Goal: Task Accomplishment & Management: Manage account settings

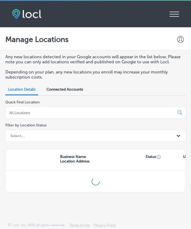
scroll to position [1, 0]
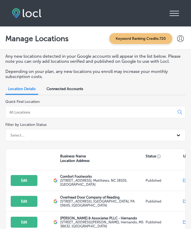
click at [175, 11] on icon at bounding box center [174, 13] width 9 height 5
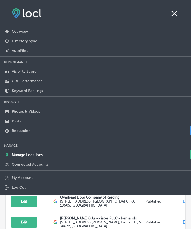
click at [22, 129] on p "Reputation" at bounding box center [21, 131] width 19 height 5
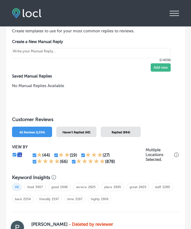
scroll to position [485, 0]
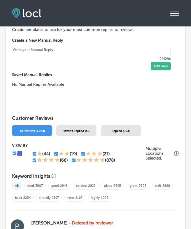
click at [87, 129] on span "Haven't Replied (40)" at bounding box center [77, 130] width 28 height 3
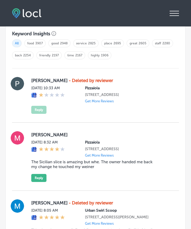
scroll to position [456, 0]
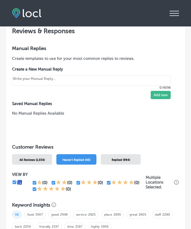
click at [123, 159] on span "Replied (994)" at bounding box center [121, 159] width 18 height 3
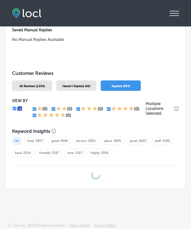
type textarea "x"
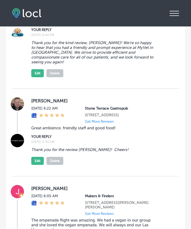
scroll to position [709, 0]
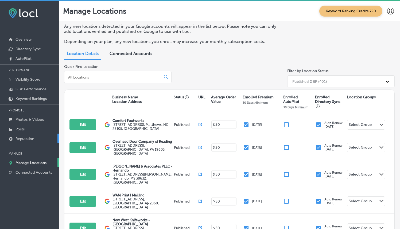
click at [38, 137] on link "Reputation" at bounding box center [29, 139] width 59 height 10
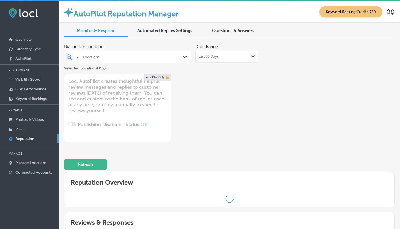
click at [179, 61] on div "All Locations" at bounding box center [128, 57] width 106 height 8
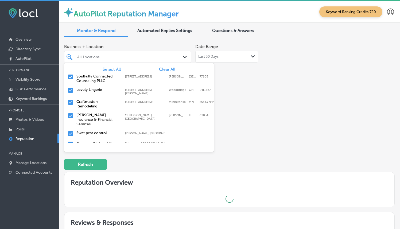
click at [168, 68] on span "Clear All" at bounding box center [167, 69] width 16 height 5
click at [72, 79] on input "checkbox" at bounding box center [70, 77] width 6 height 6
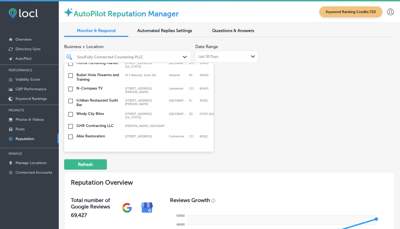
scroll to position [178, 0]
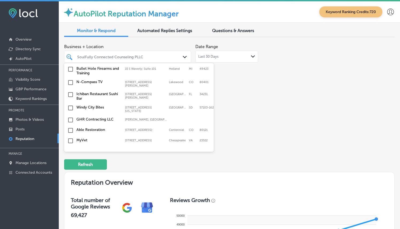
click at [110, 92] on label "Ichiban Restaurant Sushi Bar" at bounding box center [97, 96] width 43 height 9
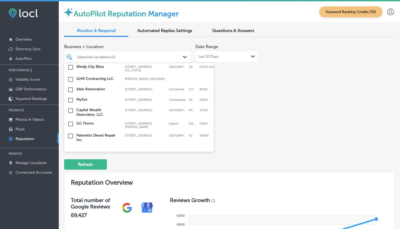
scroll to position [220, 0]
click at [121, 96] on div "MyVet [STREET_ADDRESS][GEOGRAPHIC_DATA][STREET_ADDRESS]" at bounding box center [130, 98] width 108 height 5
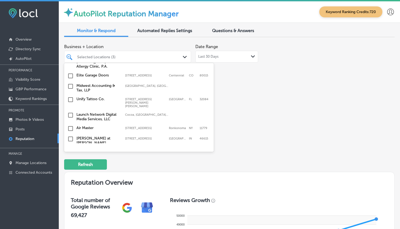
scroll to position [3934, 0]
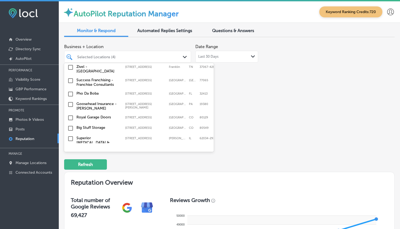
scroll to position [650, 0]
click at [100, 114] on label "Royal Garage Doors" at bounding box center [97, 116] width 43 height 5
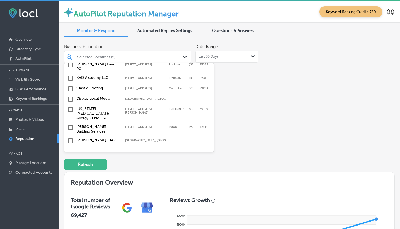
scroll to position [561, 0]
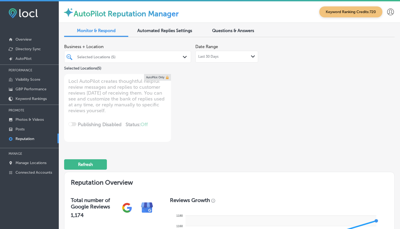
click at [133, 55] on div "Selected Locations (5)" at bounding box center [130, 57] width 106 height 5
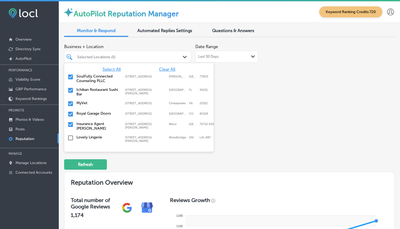
click at [267, 101] on div "Business + Location option [STREET_ADDRESS]. option [STREET_ADDRESS]. 353 resul…" at bounding box center [229, 91] width 331 height 101
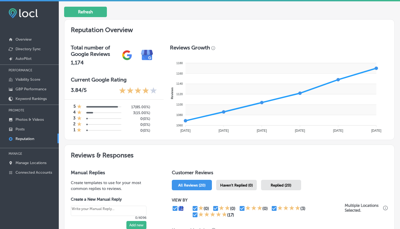
scroll to position [154, 0]
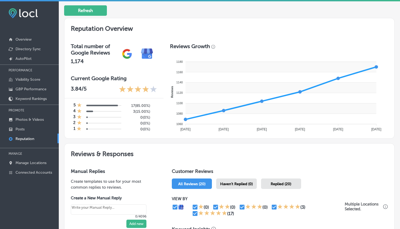
click at [238, 182] on span "Haven't Replied (0)" at bounding box center [236, 184] width 33 height 5
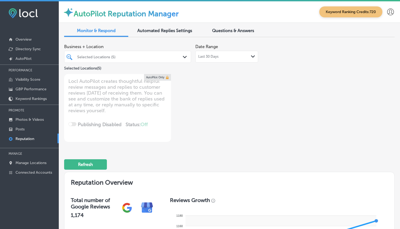
click at [167, 56] on div "Selected Locations (5)" at bounding box center [130, 57] width 106 height 5
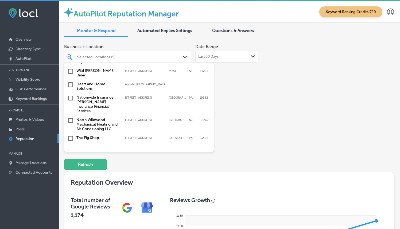
scroll to position [814, 0]
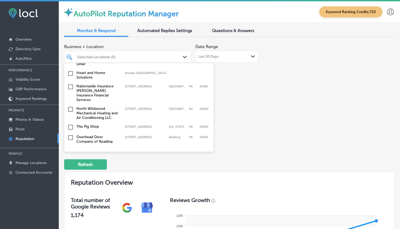
click at [103, 135] on label "Overhead Door Company of Reading" at bounding box center [97, 139] width 43 height 9
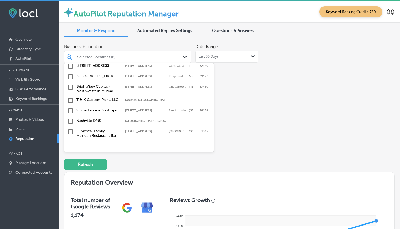
scroll to position [344, 0]
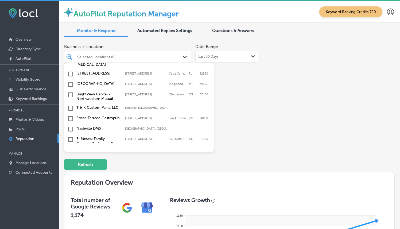
click at [89, 82] on label "[GEOGRAPHIC_DATA]" at bounding box center [97, 84] width 43 height 5
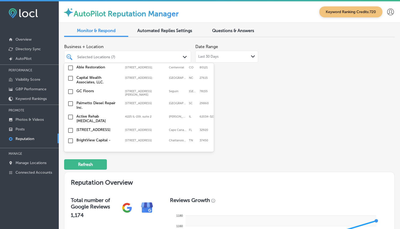
scroll to position [309, 0]
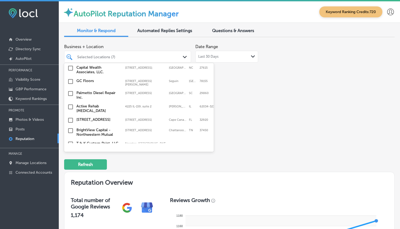
click at [87, 117] on label "[STREET_ADDRESS]" at bounding box center [97, 119] width 43 height 5
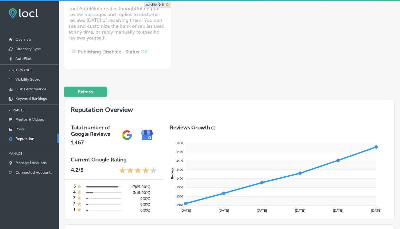
scroll to position [0, 0]
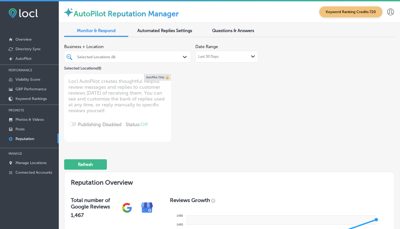
click at [177, 59] on div "Selected Locations (8)" at bounding box center [128, 57] width 106 height 8
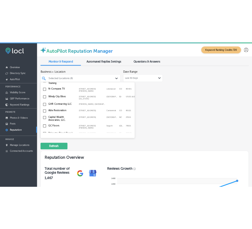
scroll to position [269, 0]
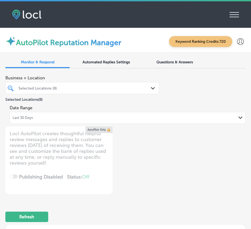
type textarea "x"
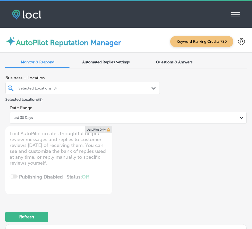
click at [53, 88] on div "Selected Locations (8)" at bounding box center [85, 88] width 134 height 5
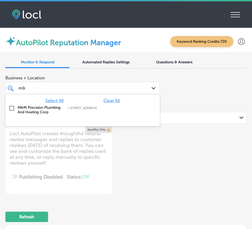
type input "m&m"
click at [44, 111] on label "M&M Precision Plumbing And Heating Corp" at bounding box center [40, 109] width 45 height 9
click at [58, 89] on div "m&m m&m" at bounding box center [76, 88] width 117 height 7
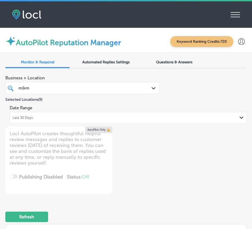
type textarea "x"
type input "m"
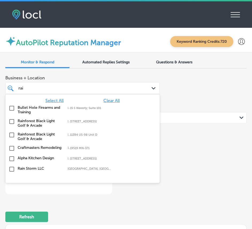
type input "rain"
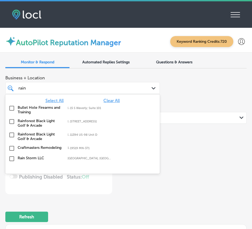
click at [65, 122] on div "Rainforest Black Light Golf & Arcade [STREET_ADDRESS] [STREET_ADDRESS]" at bounding box center [74, 123] width 112 height 9
type textarea "x"
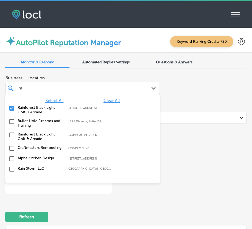
type input "r"
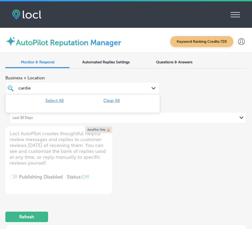
type input "cardi"
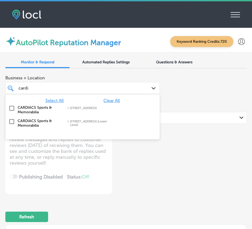
click at [78, 111] on div "CARDIACS Sports & Memorabilia [STREET_ADDRESS][GEOGRAPHIC_DATA][STREET_ADDRESS]" at bounding box center [74, 109] width 112 height 9
click at [68, 122] on label "[STREET_ADDRESS]" at bounding box center [69, 123] width 2 height 7
type textarea "x"
click at [137, 89] on div "cardi cardi" at bounding box center [83, 88] width 134 height 8
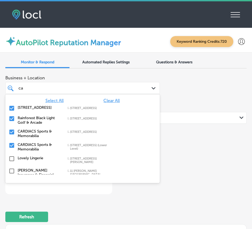
type input "c"
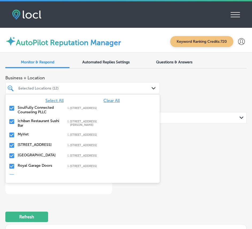
type input "ma"
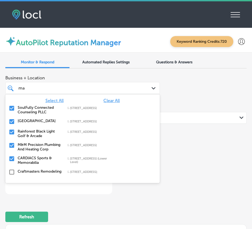
type textarea "x"
type input "mak"
type textarea "x"
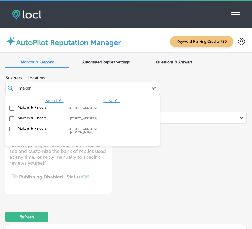
type input "makers"
click at [98, 110] on label "[STREET_ADDRESS]" at bounding box center [91, 107] width 43 height 3
click at [93, 123] on div "Makers & Finders [STREET_ADDRESS][GEOGRAPHIC_DATA][STREET_ADDRESS]" at bounding box center [82, 119] width 150 height 8
click at [89, 132] on label "[STREET_ADDRESS][PERSON_NAME]" at bounding box center [91, 130] width 43 height 7
type textarea "x"
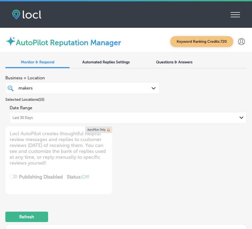
click at [96, 91] on div "makers makers" at bounding box center [76, 88] width 117 height 7
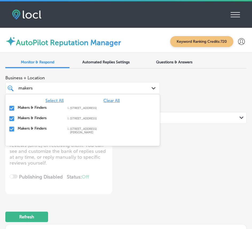
click at [96, 91] on div "makers makers" at bounding box center [76, 88] width 117 height 7
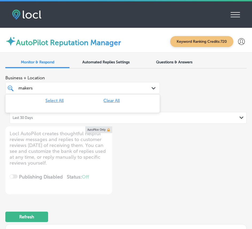
type input "maker"
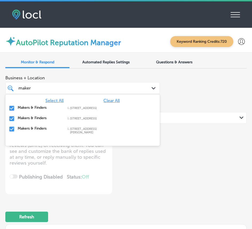
type textarea "x"
type input "make"
type textarea "x"
type input "mak"
type textarea "x"
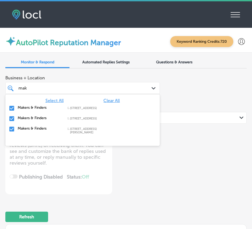
type input "ma"
type textarea "x"
type input "m"
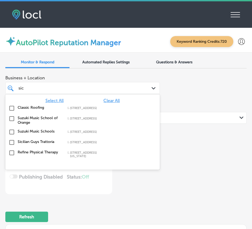
type input "sici"
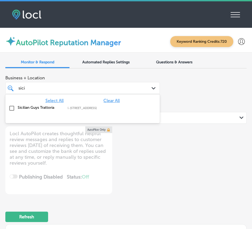
click at [74, 107] on label "[STREET_ADDRESS]" at bounding box center [91, 107] width 43 height 3
type textarea "x"
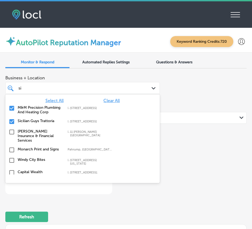
type input "s"
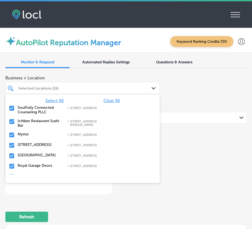
type input "m"
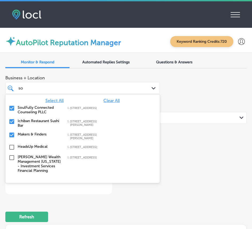
type input "s"
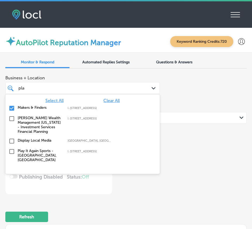
type input "play"
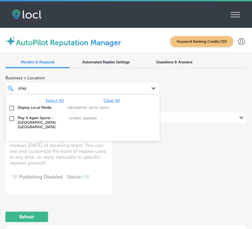
click at [47, 123] on label "Play It Again Sports - [GEOGRAPHIC_DATA], [GEOGRAPHIC_DATA]" at bounding box center [40, 123] width 45 height 14
type textarea "x"
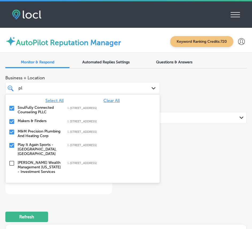
type input "p"
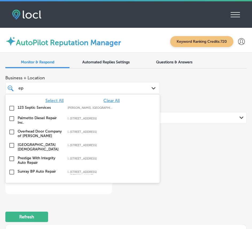
type input "epoc"
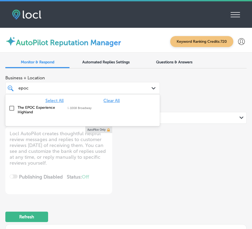
click at [34, 108] on label "The EPOC Experience Highland" at bounding box center [40, 109] width 45 height 9
type textarea "x"
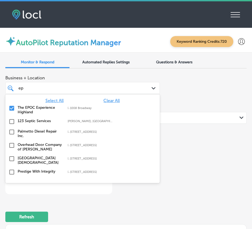
type input "e"
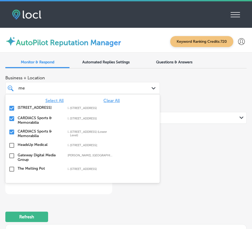
type input "m"
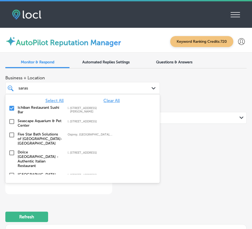
type input "saraso"
click at [25, 183] on label "[GEOGRAPHIC_DATA]" at bounding box center [40, 185] width 45 height 5
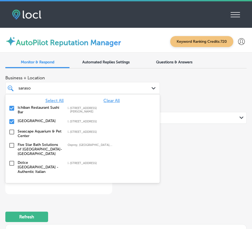
type textarea "x"
click at [46, 90] on div "[PERSON_NAME]" at bounding box center [76, 88] width 117 height 7
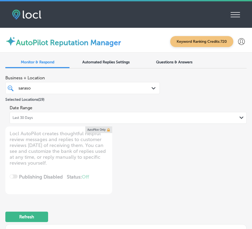
click at [46, 90] on div "[PERSON_NAME]" at bounding box center [76, 88] width 117 height 7
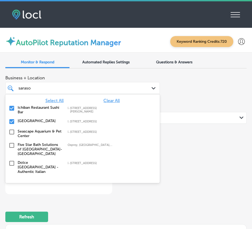
type input "saras"
type textarea "x"
type input "[PERSON_NAME]"
type textarea "x"
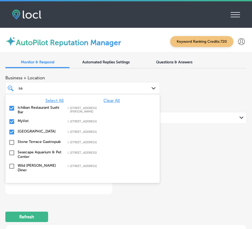
type input "s"
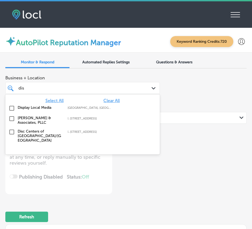
type input "disc"
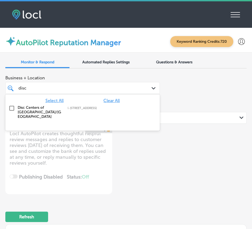
click at [47, 109] on label "Disc Centers of [GEOGRAPHIC_DATA]/[GEOGRAPHIC_DATA]" at bounding box center [40, 112] width 45 height 14
type textarea "x"
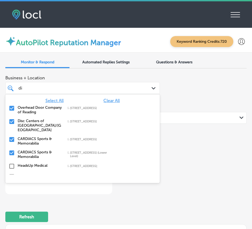
type input "d"
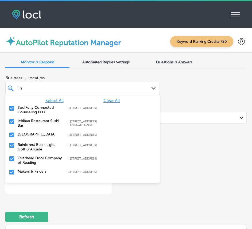
type input "i"
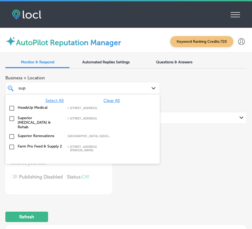
type input "super"
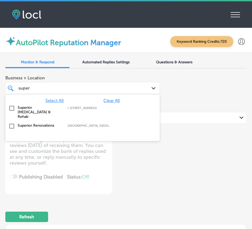
click at [37, 123] on label "Superior Renovations" at bounding box center [40, 125] width 45 height 5
type textarea "x"
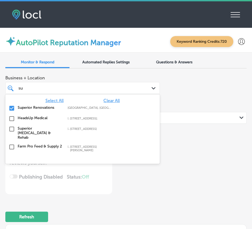
type input "s"
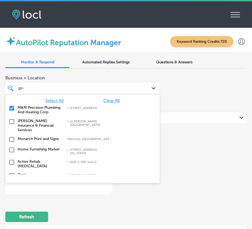
type input "pres"
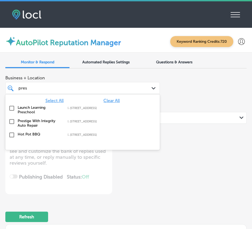
click at [36, 125] on label "Prestige With Integrity Auto Repair" at bounding box center [40, 123] width 45 height 9
type textarea "x"
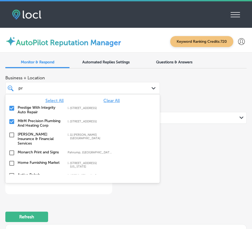
type input "p"
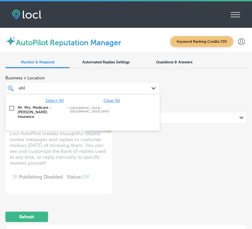
type input "[PERSON_NAME]"
click at [37, 112] on label "Mr. Mrs. Medicare - [PERSON_NAME] Insurance" at bounding box center [40, 112] width 45 height 14
type textarea "x"
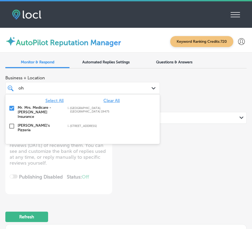
type input "o"
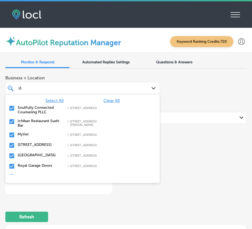
type input "[PERSON_NAME]"
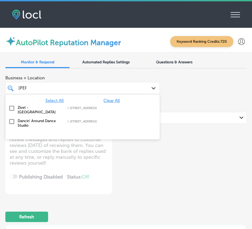
click at [43, 125] on label "Dancin' Around Dance Studio" at bounding box center [40, 123] width 45 height 9
type textarea "x"
type input "d"
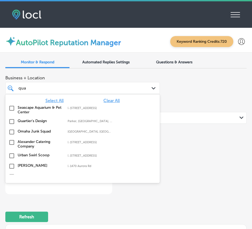
type input "quar"
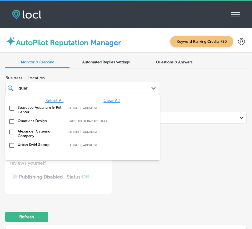
click at [44, 122] on label "Quartier's Design" at bounding box center [40, 121] width 45 height 5
type textarea "x"
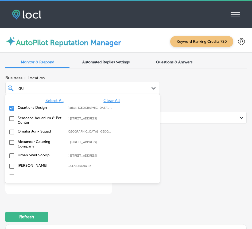
type input "q"
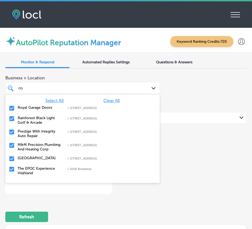
type input "r"
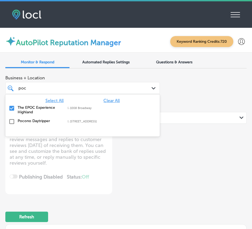
type input "poco"
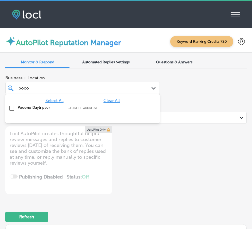
click at [22, 105] on div "Pocono Daytripper [STREET_ADDRESS][GEOGRAPHIC_DATA][STREET_ADDRESS]" at bounding box center [82, 108] width 150 height 8
type textarea "x"
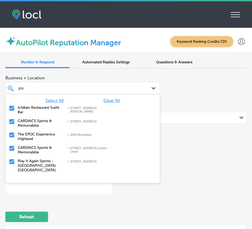
type input "p"
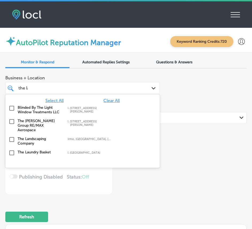
type input "the lan"
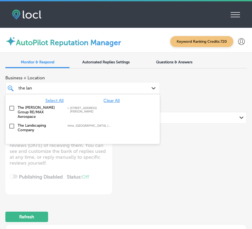
click at [36, 109] on label "The [PERSON_NAME] Group RE/MAX Aerospace" at bounding box center [40, 112] width 45 height 14
type textarea "x"
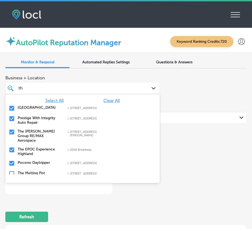
type input "t"
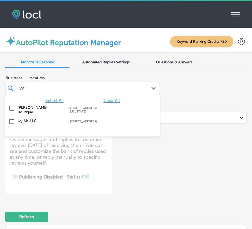
type input "ivy"
click at [21, 119] on label "Ivy Air, LLC" at bounding box center [40, 121] width 45 height 5
type textarea "x"
click at [36, 91] on div "[PERSON_NAME]" at bounding box center [76, 88] width 117 height 7
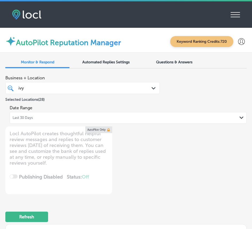
click at [36, 91] on div "[PERSON_NAME]" at bounding box center [76, 88] width 117 height 7
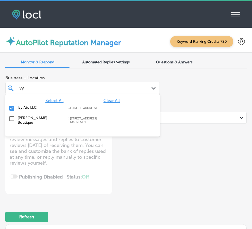
type input "ivy"
type textarea "x"
type input "iv"
type textarea "x"
type input "i"
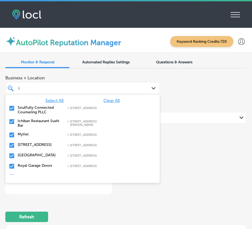
type textarea "x"
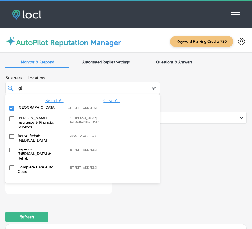
type input "glo"
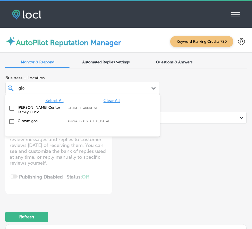
click at [39, 110] on label "[PERSON_NAME] Center Family Clinic" at bounding box center [40, 109] width 45 height 9
type textarea "x"
type input "g"
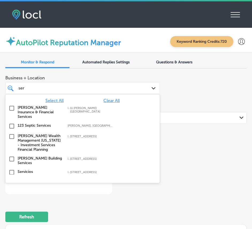
type input "serv"
click at [33, 170] on label "Servicios [PERSON_NAME]" at bounding box center [40, 174] width 45 height 9
type textarea "x"
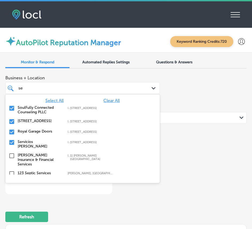
type input "s"
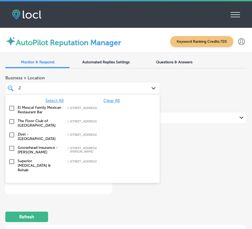
type input "JL"
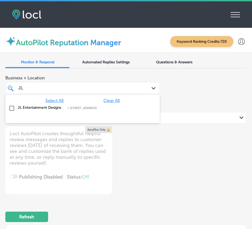
click at [60, 109] on label "JL Entertainment Designs" at bounding box center [40, 107] width 45 height 5
type textarea "x"
type input "J"
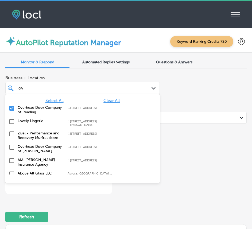
type input "o"
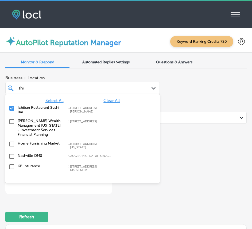
type input "shan"
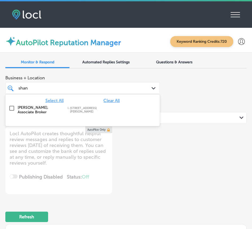
click at [44, 105] on label "[PERSON_NAME], Associate Broker" at bounding box center [40, 109] width 45 height 9
type textarea "x"
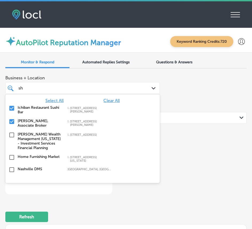
type input "s"
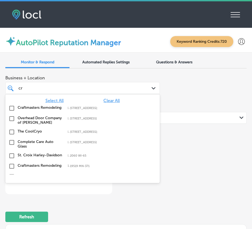
type input "cru"
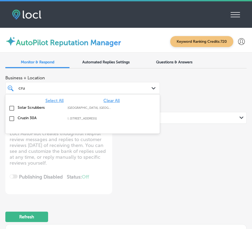
click at [39, 116] on label "Cruzin 30A" at bounding box center [40, 118] width 45 height 5
type textarea "x"
type input "c"
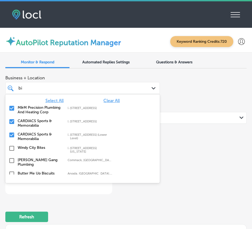
type input "biz"
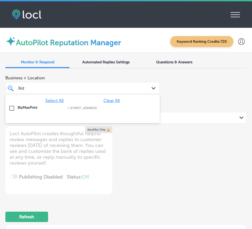
click at [41, 107] on label "BizMaxPrint" at bounding box center [40, 107] width 45 height 5
type textarea "x"
click at [43, 89] on div "biz biz" at bounding box center [76, 88] width 117 height 7
type input "bi"
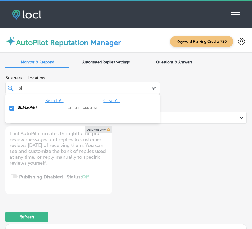
type textarea "x"
type input "b"
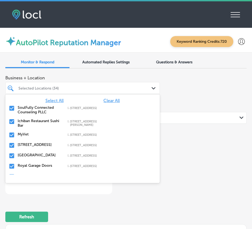
type textarea "x"
type input "co"
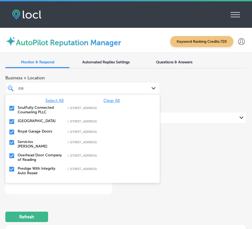
type textarea "x"
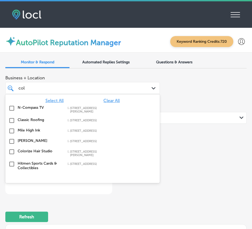
type input "colo"
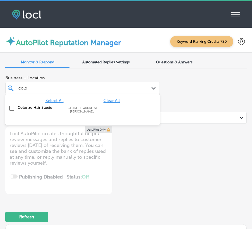
click at [34, 110] on div "Colorize Hair Studio [STREET_ADDRESS][PERSON_NAME][PERSON_NAME] [STREET_ADDRESS…" at bounding box center [74, 109] width 112 height 8
type textarea "x"
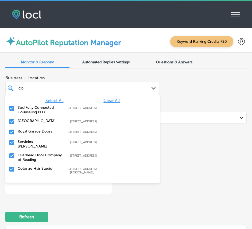
type input "c"
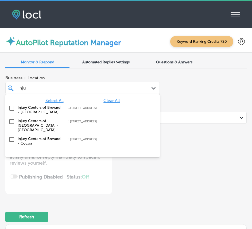
type input "injur"
click at [32, 137] on label "Injury Centers of Brevard - Cocoa" at bounding box center [40, 141] width 45 height 9
type textarea "x"
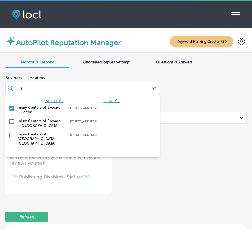
type input "i"
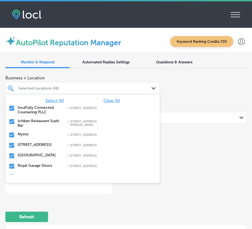
click at [180, 80] on div "Business + Location option [STREET_ADDRESS]. option [STREET_ADDRESS]. 353 resul…" at bounding box center [125, 98] width 241 height 51
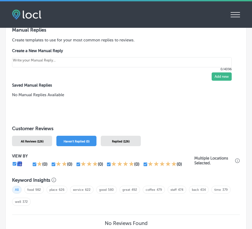
type textarea "x"
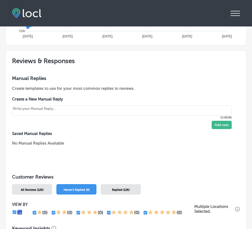
scroll to position [512, 0]
